Goal: Use online tool/utility: Utilize a website feature to perform a specific function

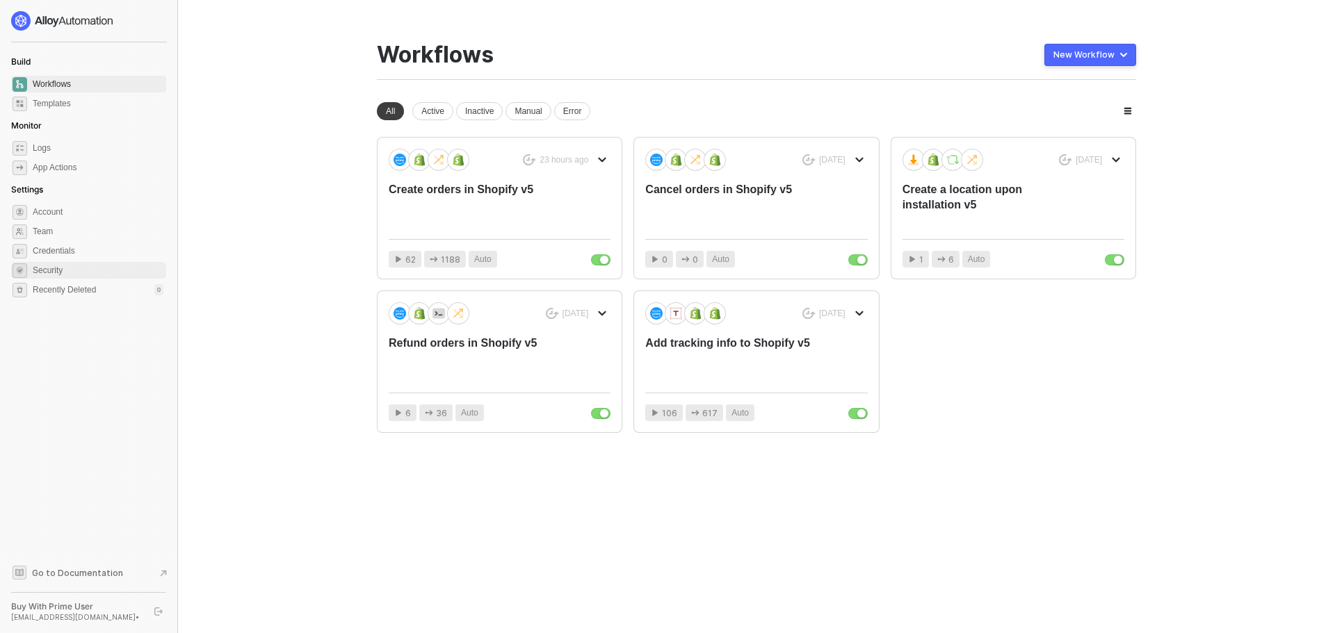
click at [51, 268] on span "Security" at bounding box center [98, 270] width 131 height 17
click at [553, 189] on div "Create orders in Shopify v5" at bounding box center [477, 205] width 177 height 46
